Goal: Book appointment/travel/reservation

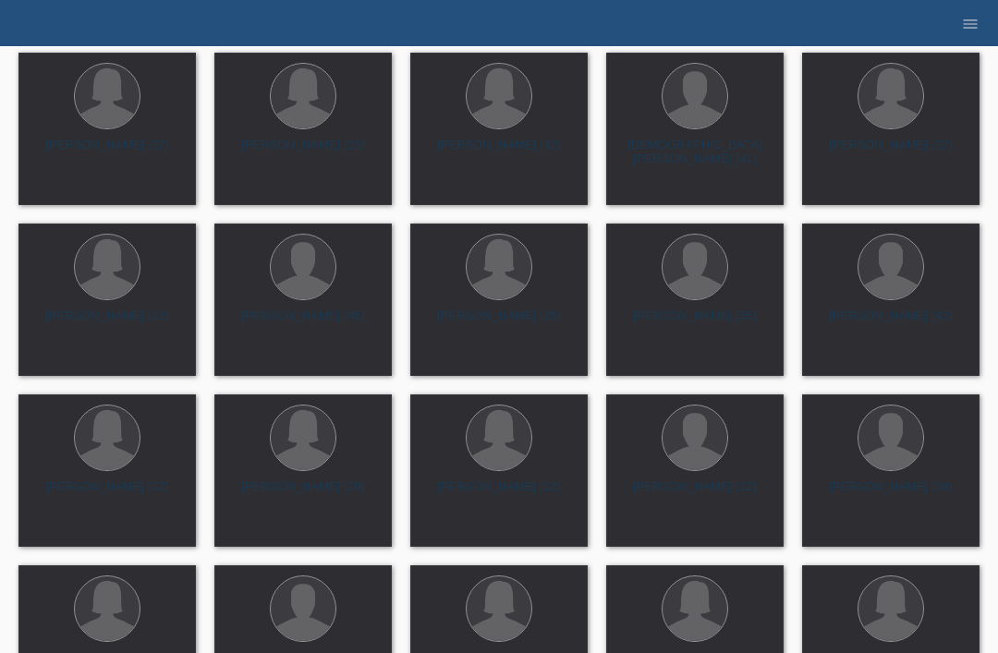
scroll to position [255, 0]
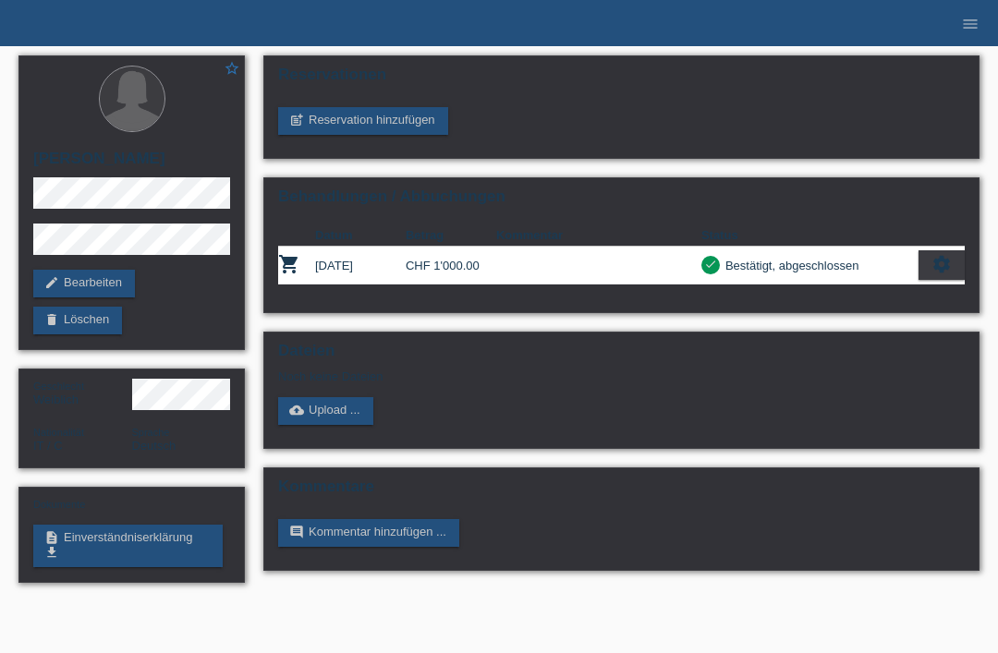
click at [380, 117] on link "post_add Reservation hinzufügen" at bounding box center [363, 121] width 170 height 28
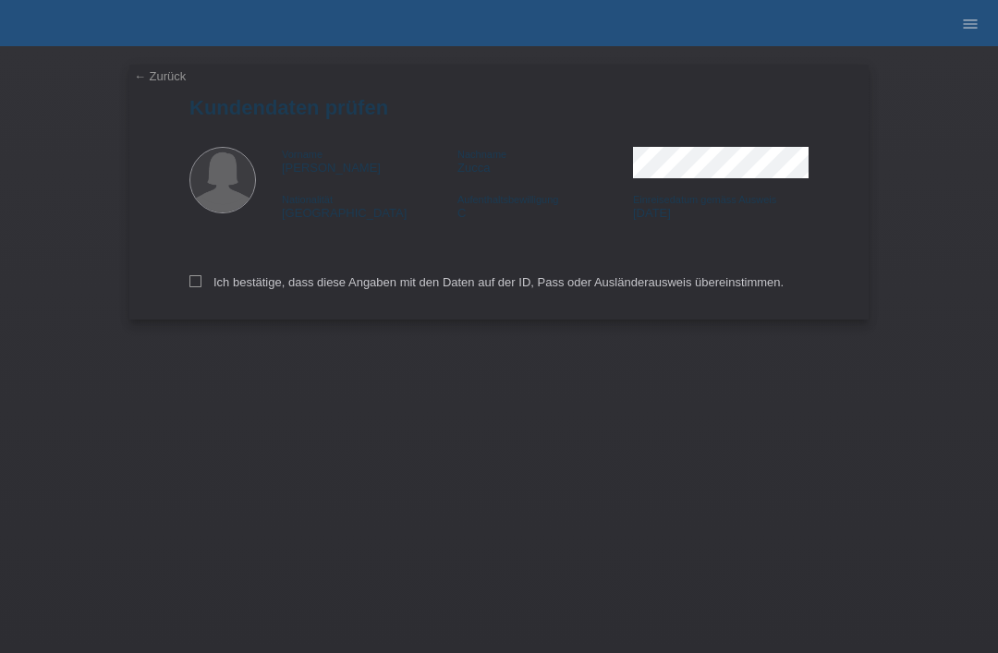
click at [189, 281] on icon at bounding box center [195, 281] width 12 height 12
click at [189, 281] on input "Ich bestätige, dass diese Angaben mit den Daten auf der ID, Pass oder Ausländer…" at bounding box center [195, 281] width 12 height 12
checkbox input "true"
